Goal: Information Seeking & Learning: Learn about a topic

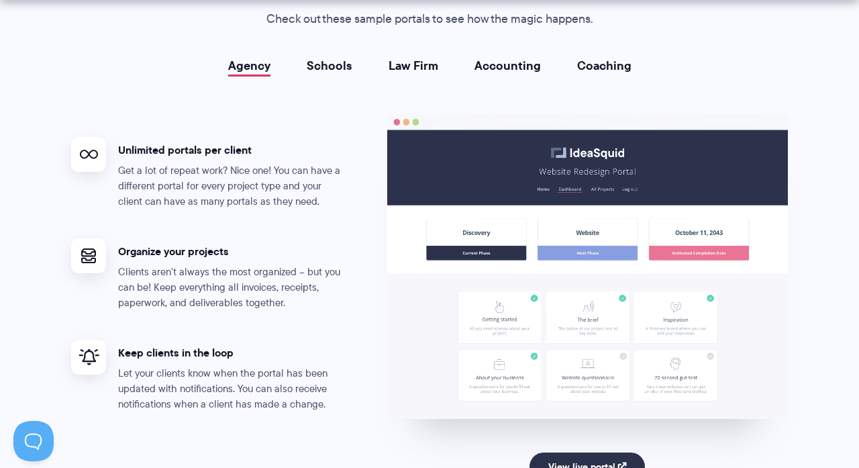
scroll to position [2653, 0]
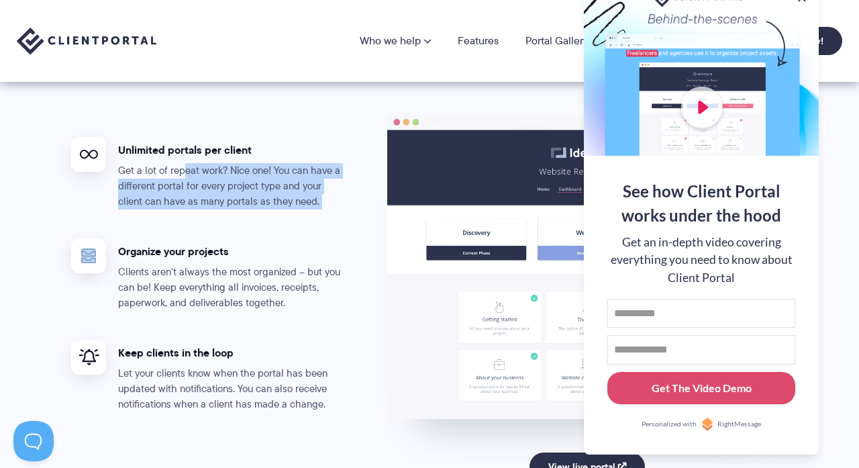
drag, startPoint x: 183, startPoint y: 162, endPoint x: 252, endPoint y: 221, distance: 90.4
click at [252, 221] on ul "Unlimited portals per client Get a lot of repeat work? Nice one! You can have a…" at bounding box center [228, 315] width 315 height 403
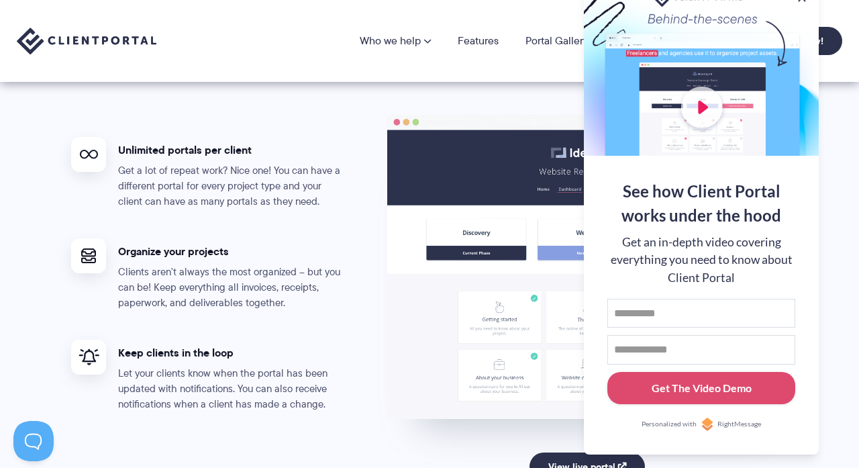
click at [252, 221] on ul "Unlimited portals per client Get a lot of repeat work? Nice one! You can have a…" at bounding box center [228, 315] width 315 height 403
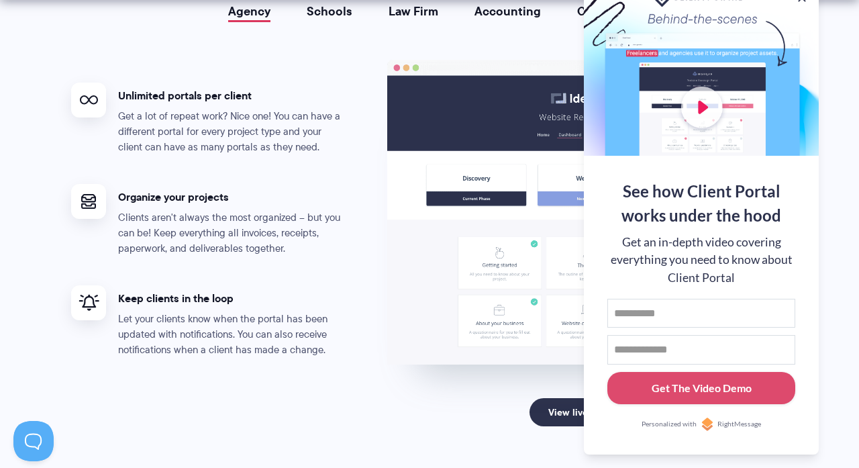
scroll to position [2726, 0]
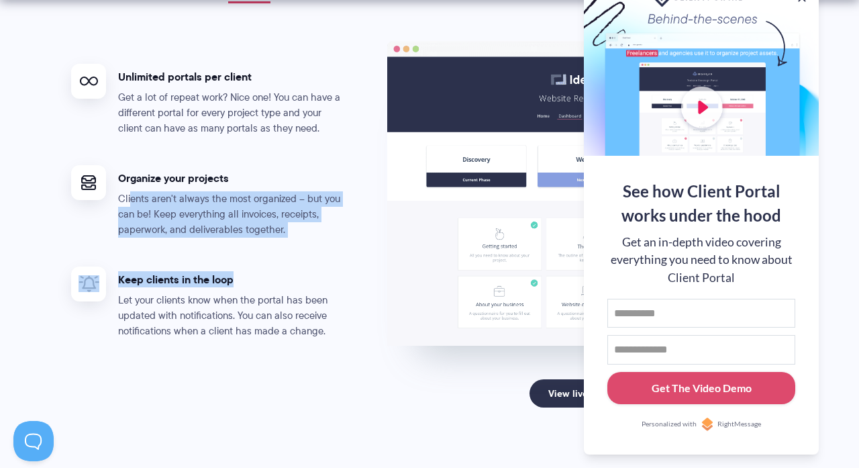
drag, startPoint x: 132, startPoint y: 190, endPoint x: 286, endPoint y: 257, distance: 168.3
click at [286, 257] on ul "Unlimited portals per client Get a lot of repeat work? Nice one! You can have a…" at bounding box center [228, 242] width 315 height 403
click at [286, 266] on div "Keep clients in the loop Let your clients know when the portal has been updated…" at bounding box center [232, 302] width 228 height 72
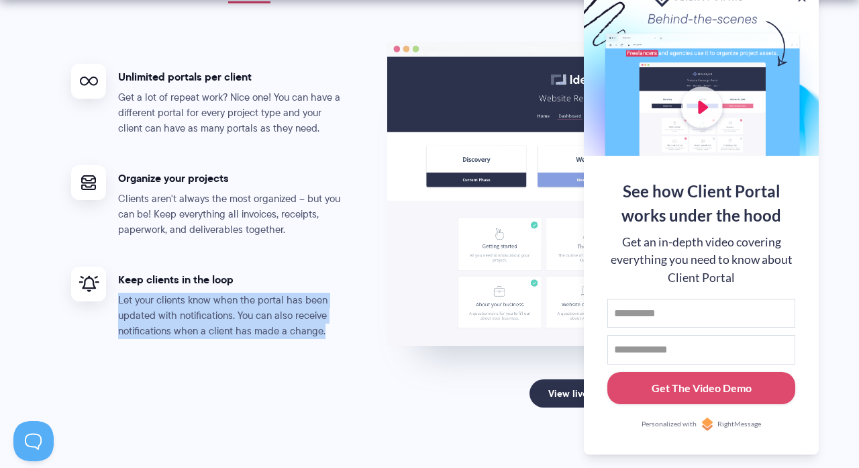
drag, startPoint x: 115, startPoint y: 285, endPoint x: 313, endPoint y: 343, distance: 206.9
click at [313, 343] on ul "Unlimited portals per client Get a lot of repeat work? Nice one! You can have a…" at bounding box center [228, 242] width 315 height 403
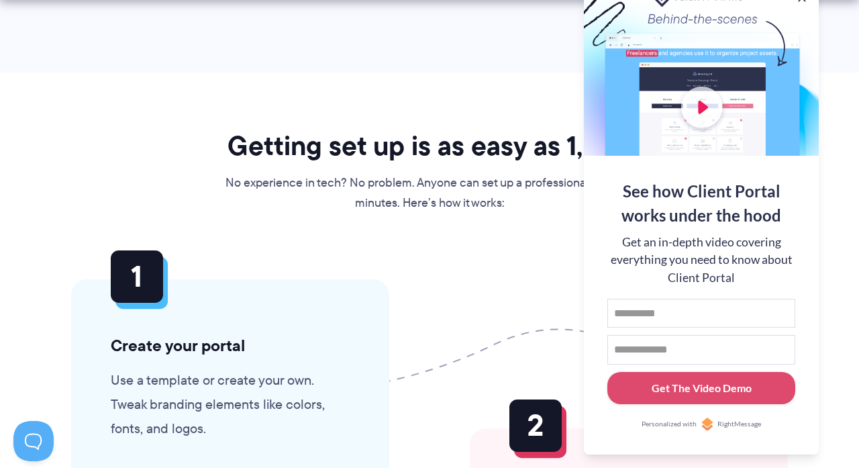
scroll to position [3186, 0]
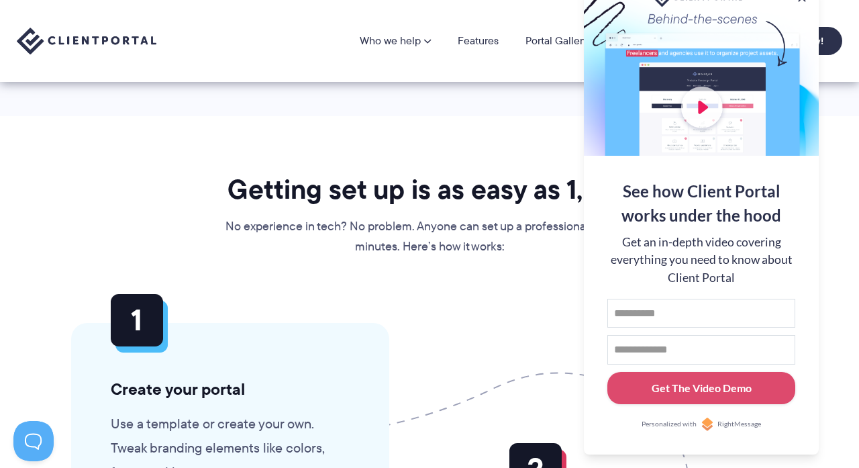
click at [430, 200] on div "Getting set up is as easy as 1, 2, 3 No experience in tech? No problem. Anyone …" at bounding box center [429, 214] width 411 height 85
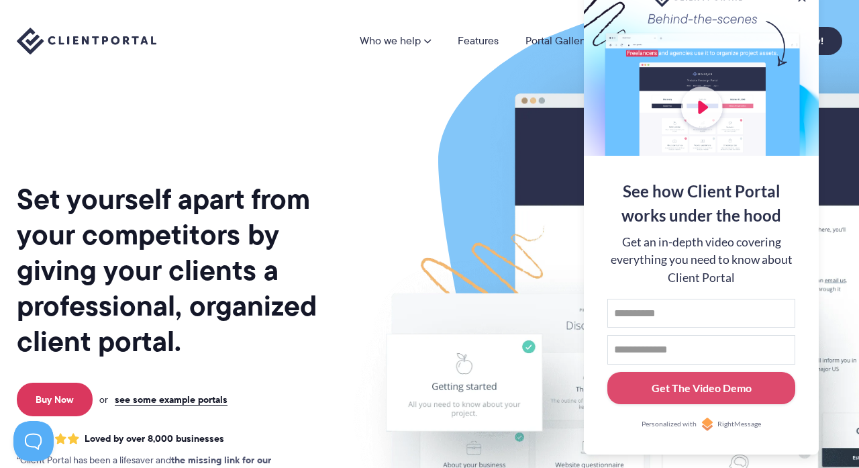
scroll to position [0, 0]
click at [482, 40] on link "Features" at bounding box center [478, 41] width 41 height 11
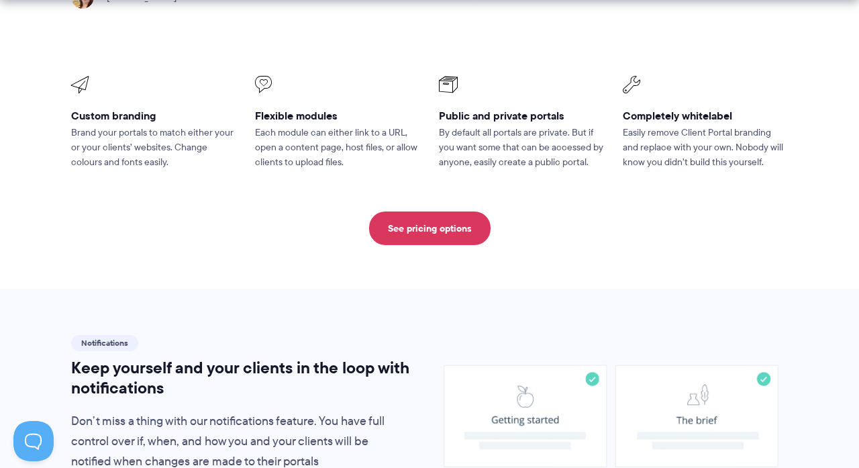
scroll to position [691, 0]
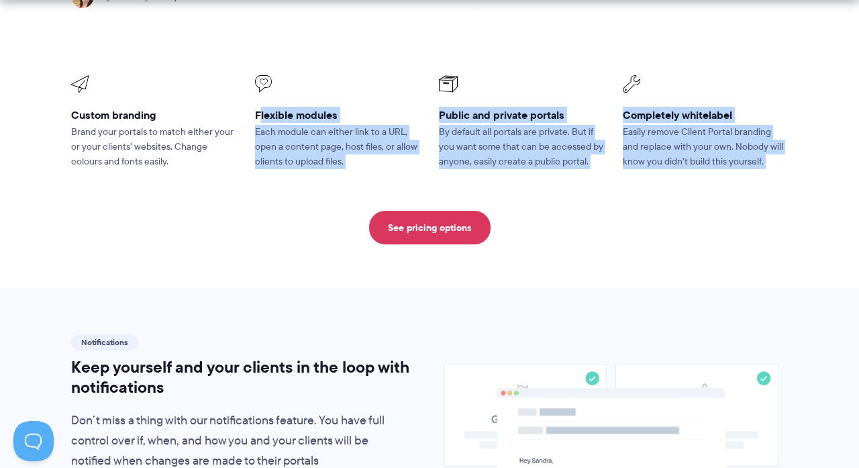
drag, startPoint x: 261, startPoint y: 115, endPoint x: 654, endPoint y: 203, distance: 402.9
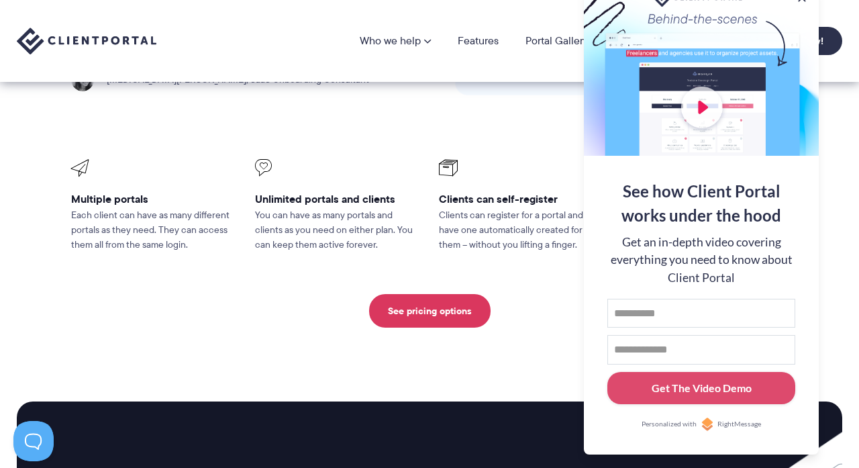
scroll to position [3016, 0]
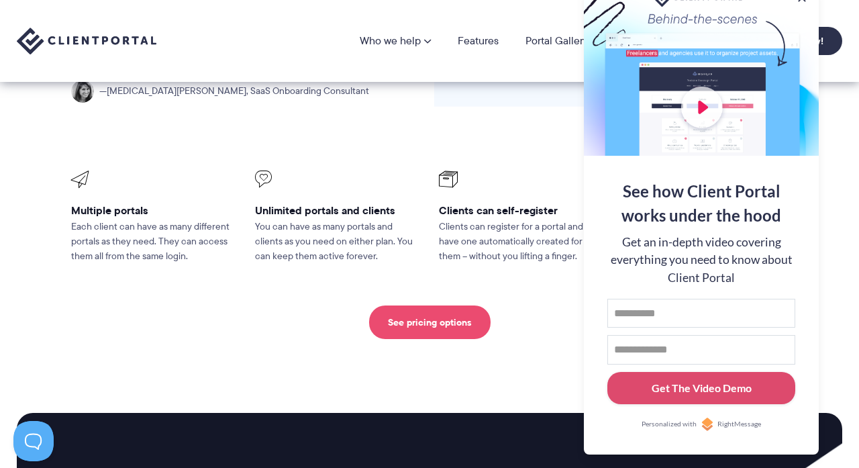
click at [426, 305] on link "See pricing options" at bounding box center [429, 322] width 121 height 34
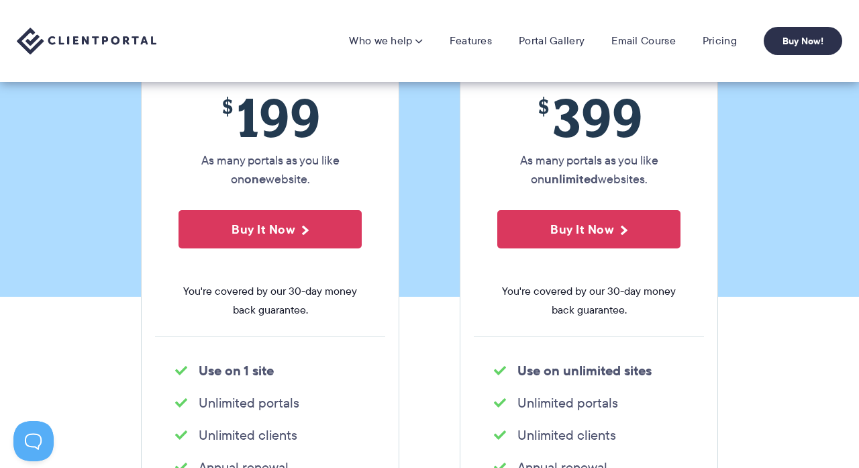
scroll to position [217, 0]
